Goal: Find contact information: Find contact information

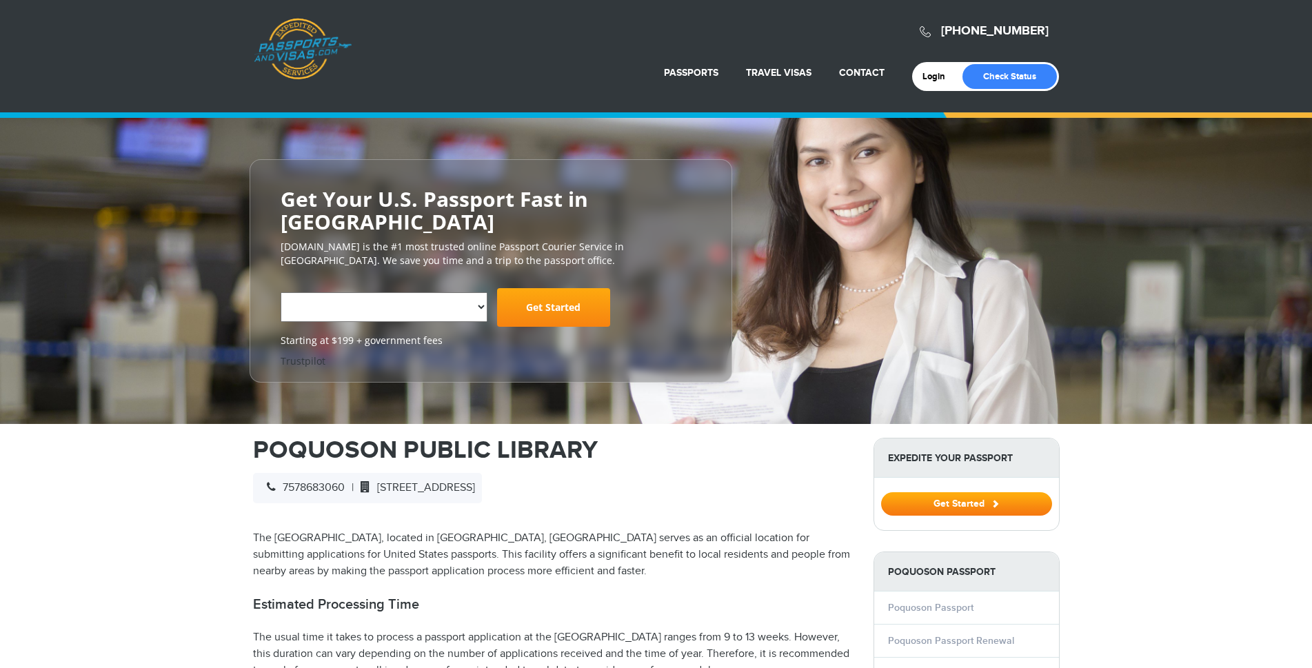
select select "**********"
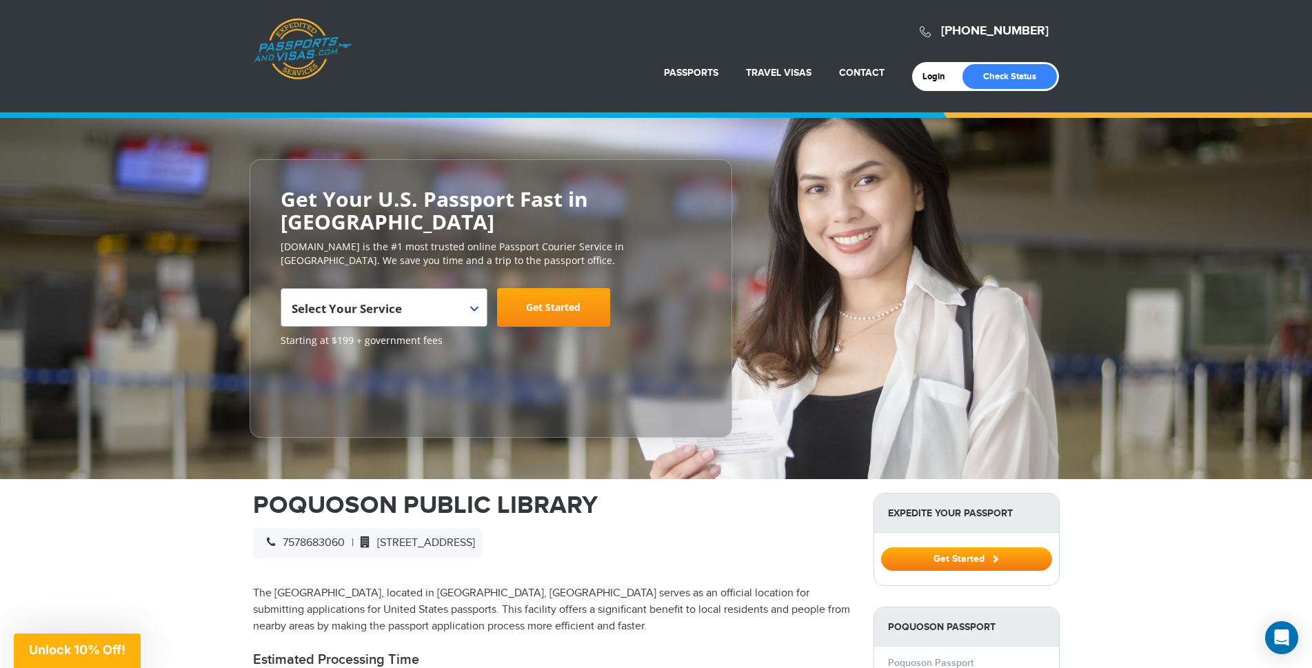
click at [476, 306] on b at bounding box center [474, 309] width 8 height 6
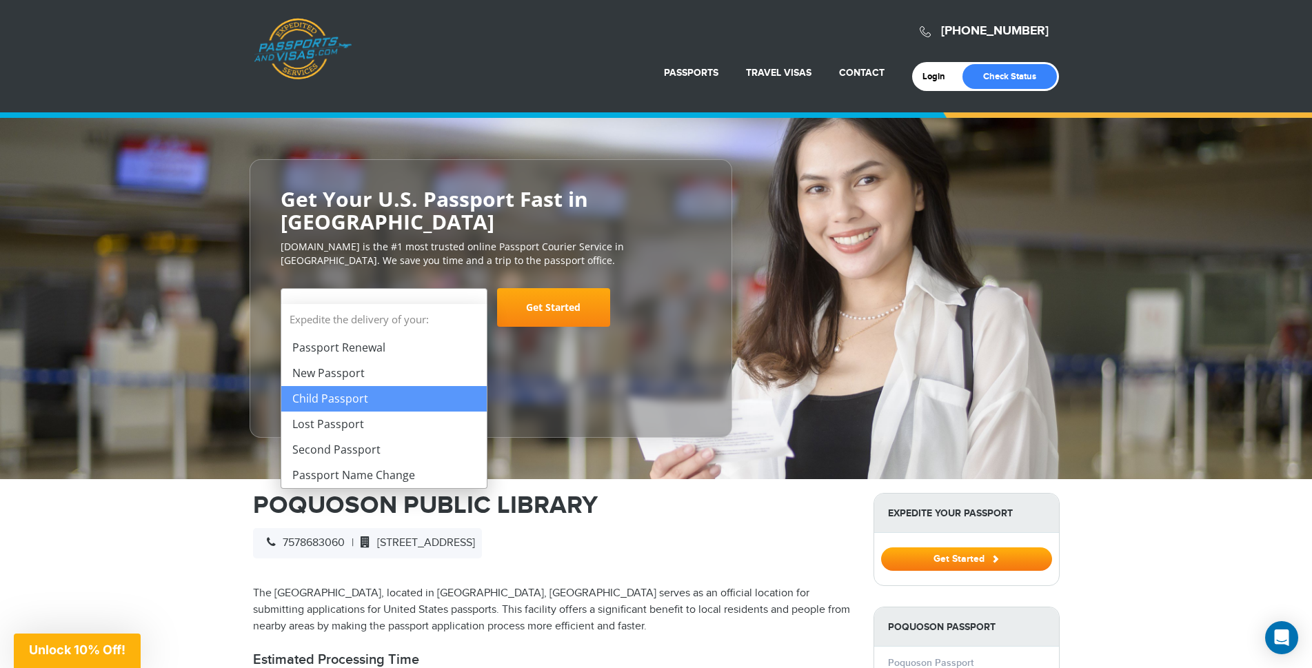
click at [0, 0] on div "Close dialog Limited Offer: 10% Off Passports & Visas! Skip the stress and save…" at bounding box center [0, 0] width 0 height 0
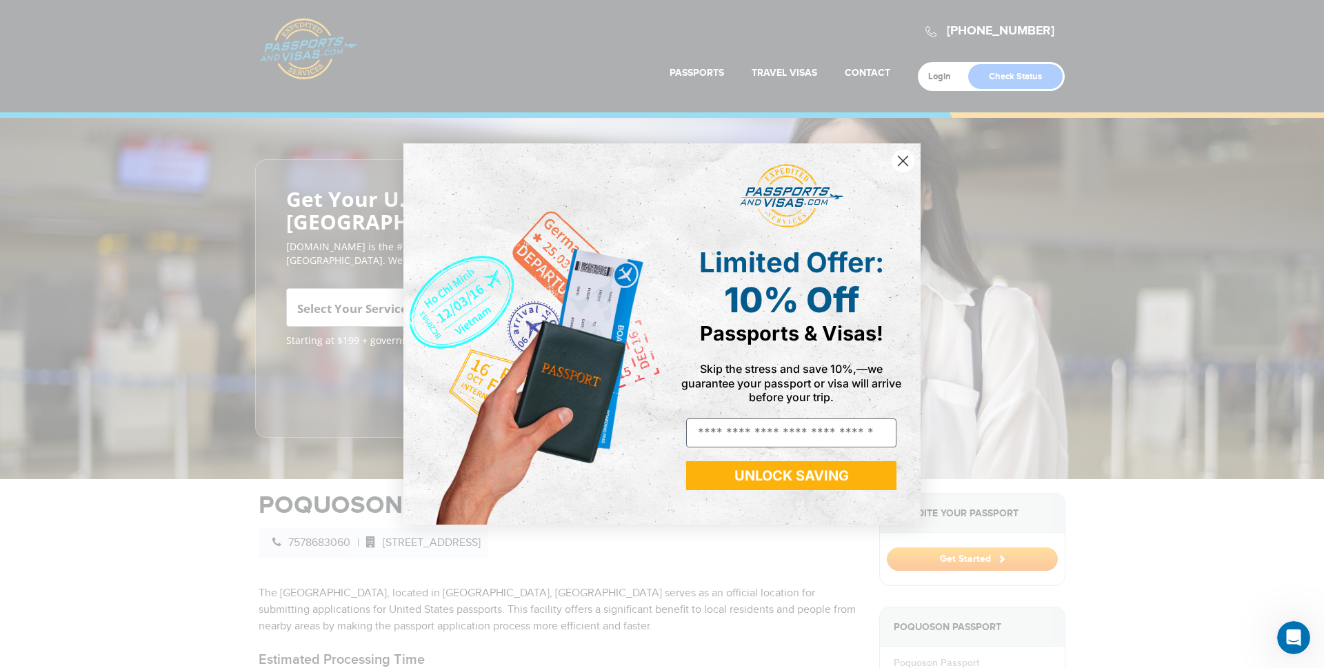
click at [907, 170] on circle "Close dialog" at bounding box center [902, 161] width 23 height 23
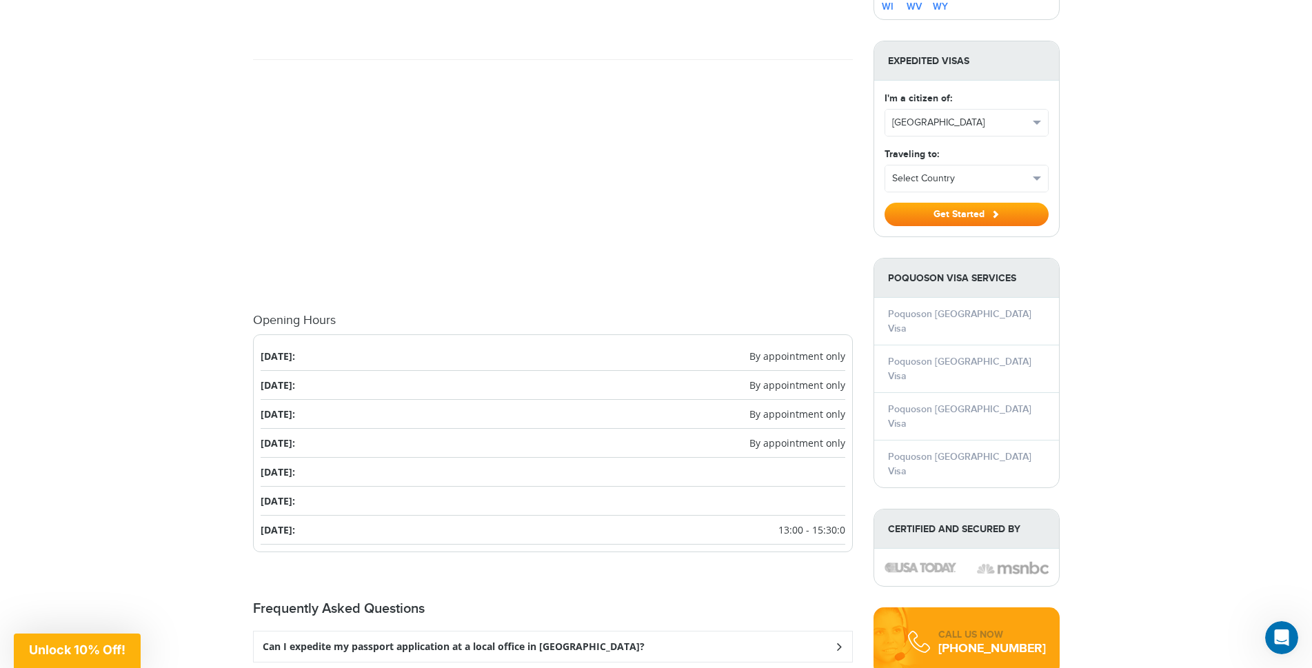
scroll to position [1241, 0]
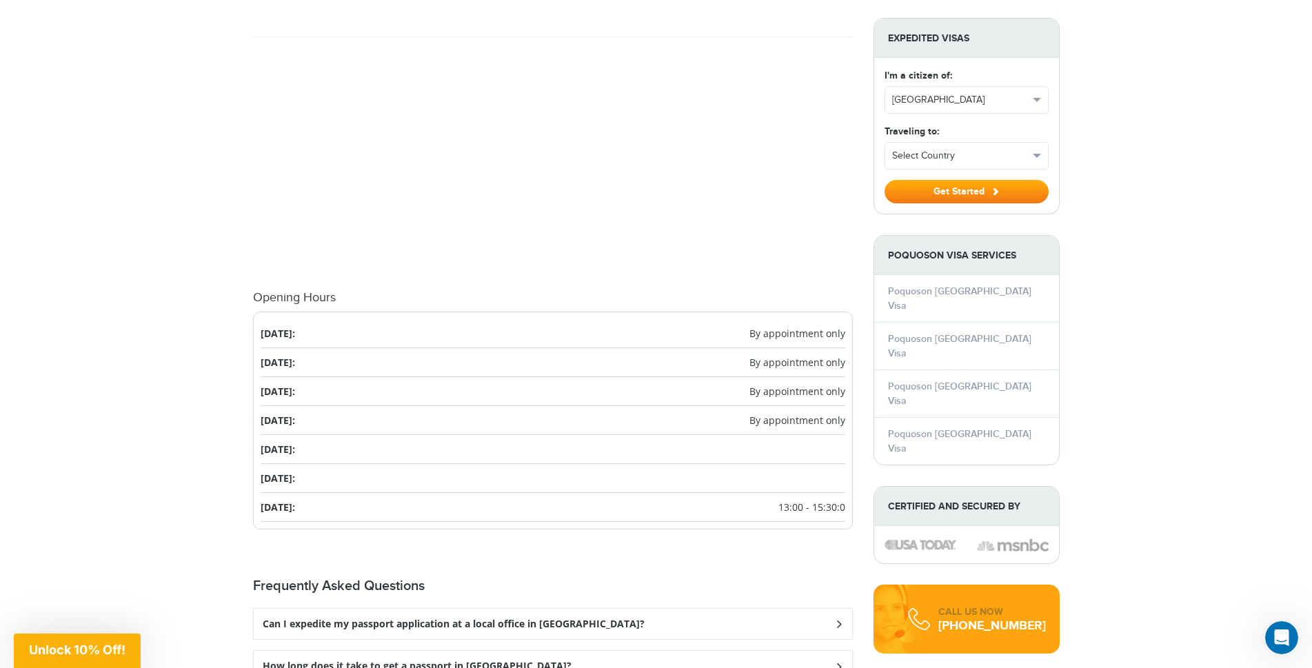
click at [754, 326] on span "By appointment only" at bounding box center [797, 333] width 96 height 14
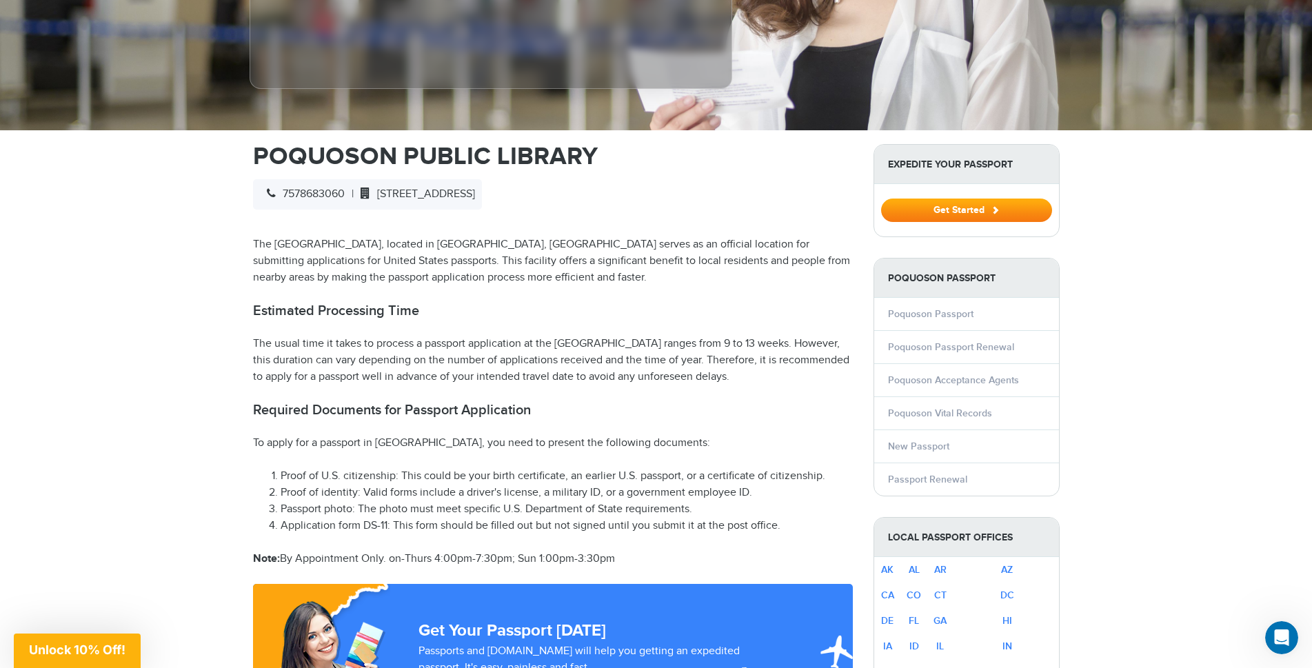
scroll to position [276, 0]
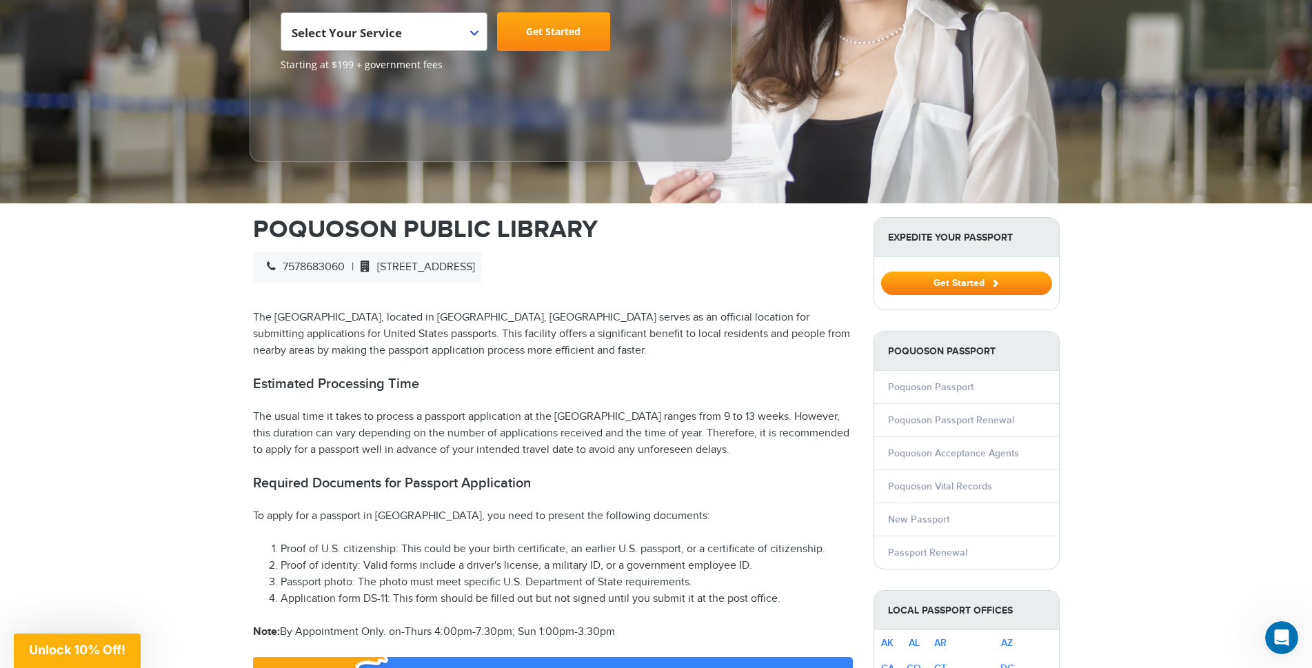
click at [332, 254] on div "7578683060 | [STREET_ADDRESS]" at bounding box center [367, 267] width 229 height 30
click at [336, 259] on div "7578683060 | [STREET_ADDRESS]" at bounding box center [367, 267] width 229 height 30
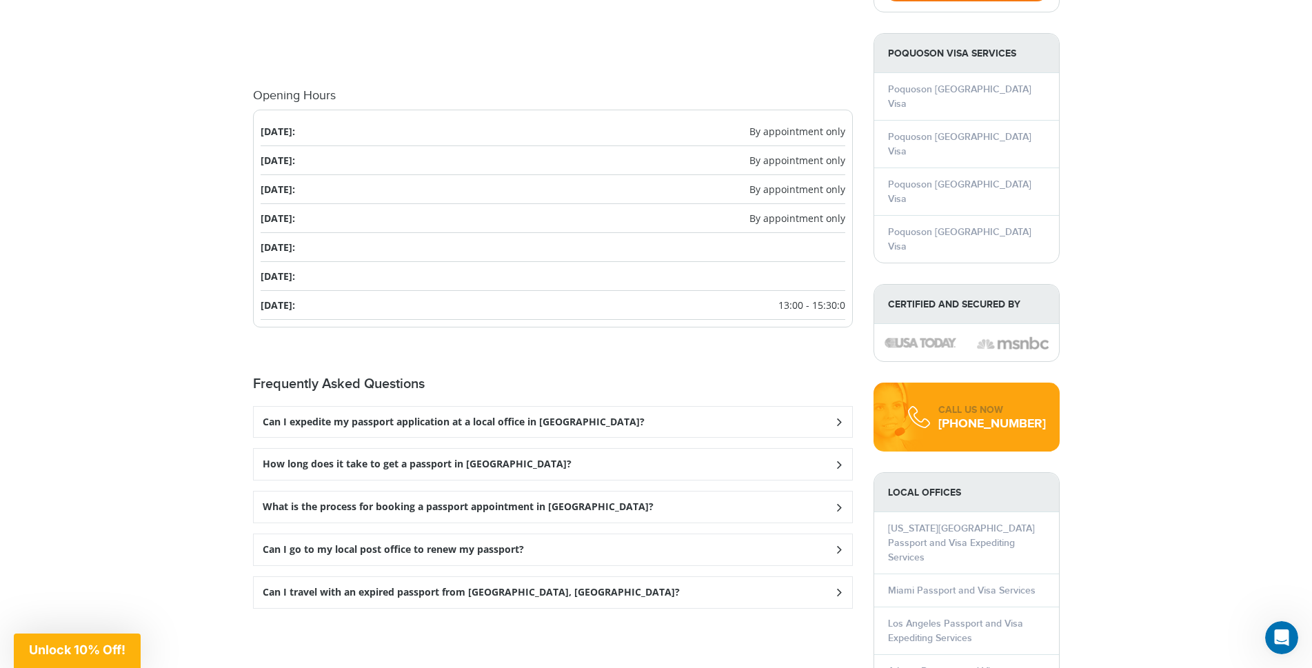
scroll to position [1448, 0]
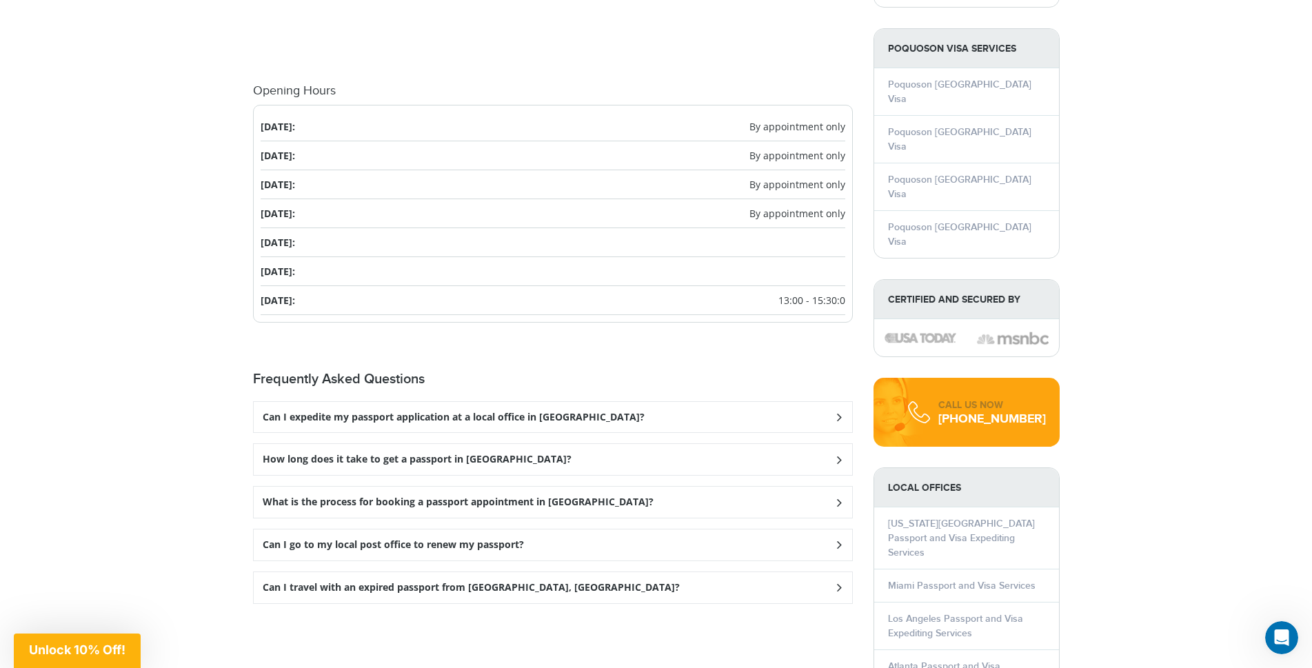
click at [838, 455] on icon at bounding box center [838, 459] width 14 height 9
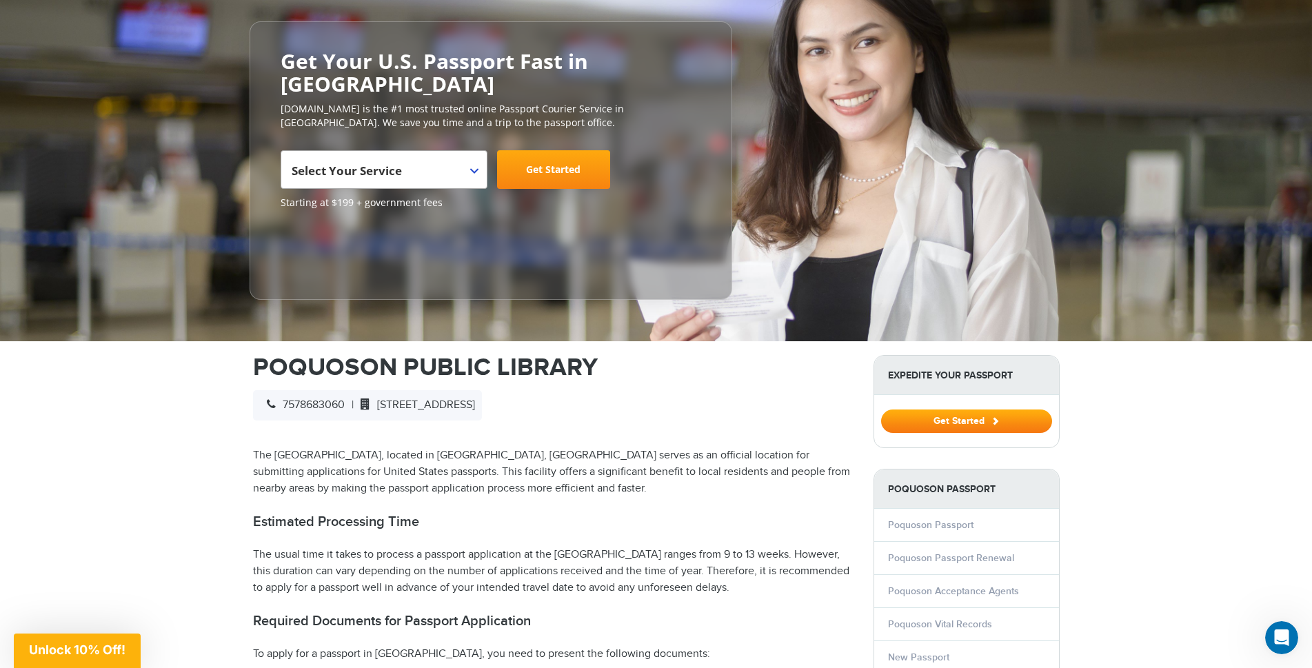
scroll to position [0, 0]
